Goal: Obtain resource: Download file/media

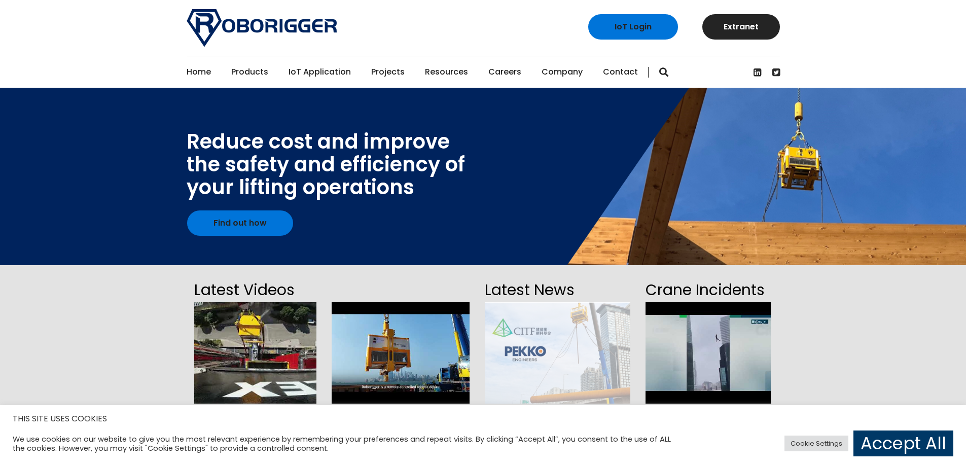
click at [376, 72] on link "Projects" at bounding box center [387, 71] width 33 height 31
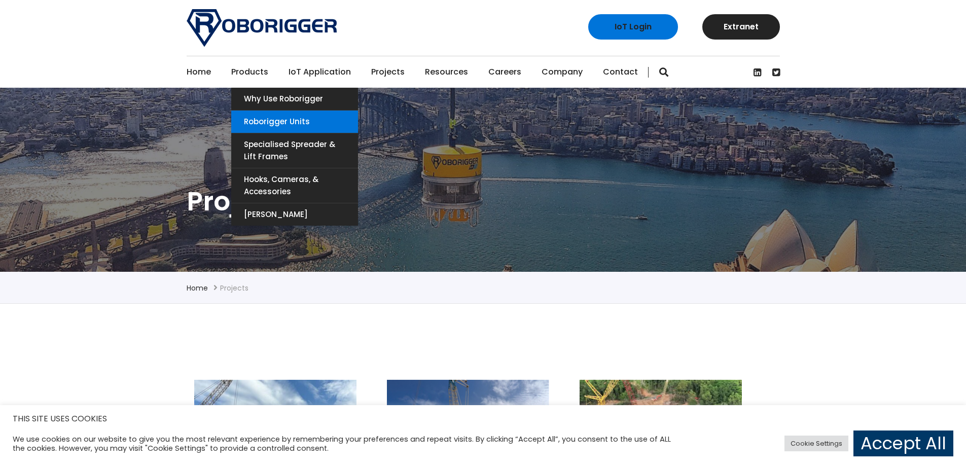
click at [288, 125] on link "Roborigger Units" at bounding box center [294, 121] width 127 height 22
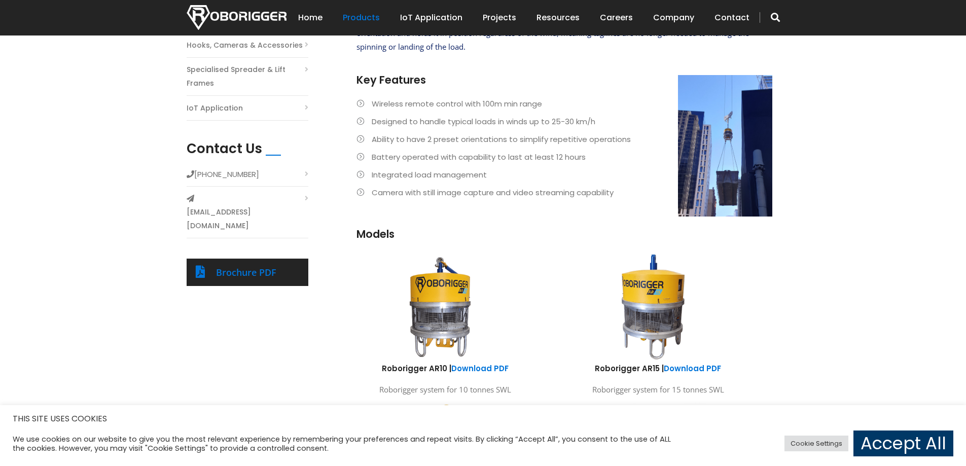
scroll to position [405, 0]
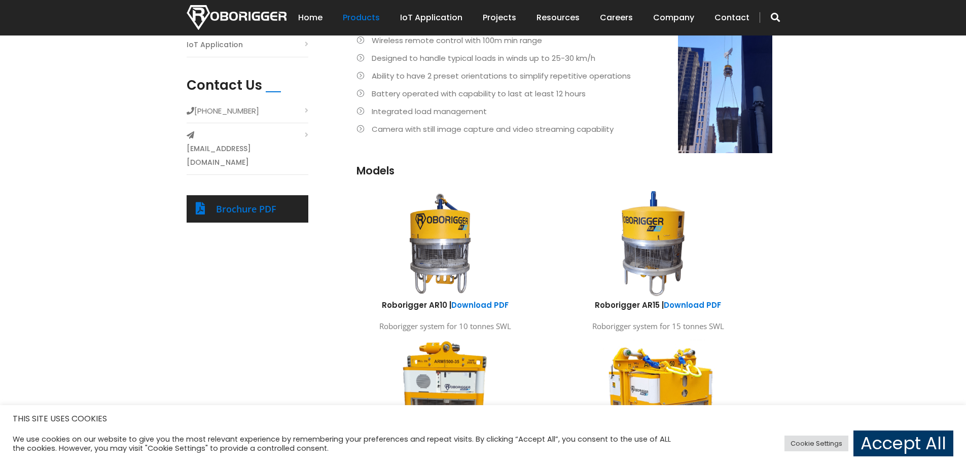
click at [228, 195] on div "Brochure PDF" at bounding box center [248, 208] width 122 height 27
click at [228, 203] on link "Brochure PDF" at bounding box center [246, 209] width 60 height 12
